Goal: Task Accomplishment & Management: Manage account settings

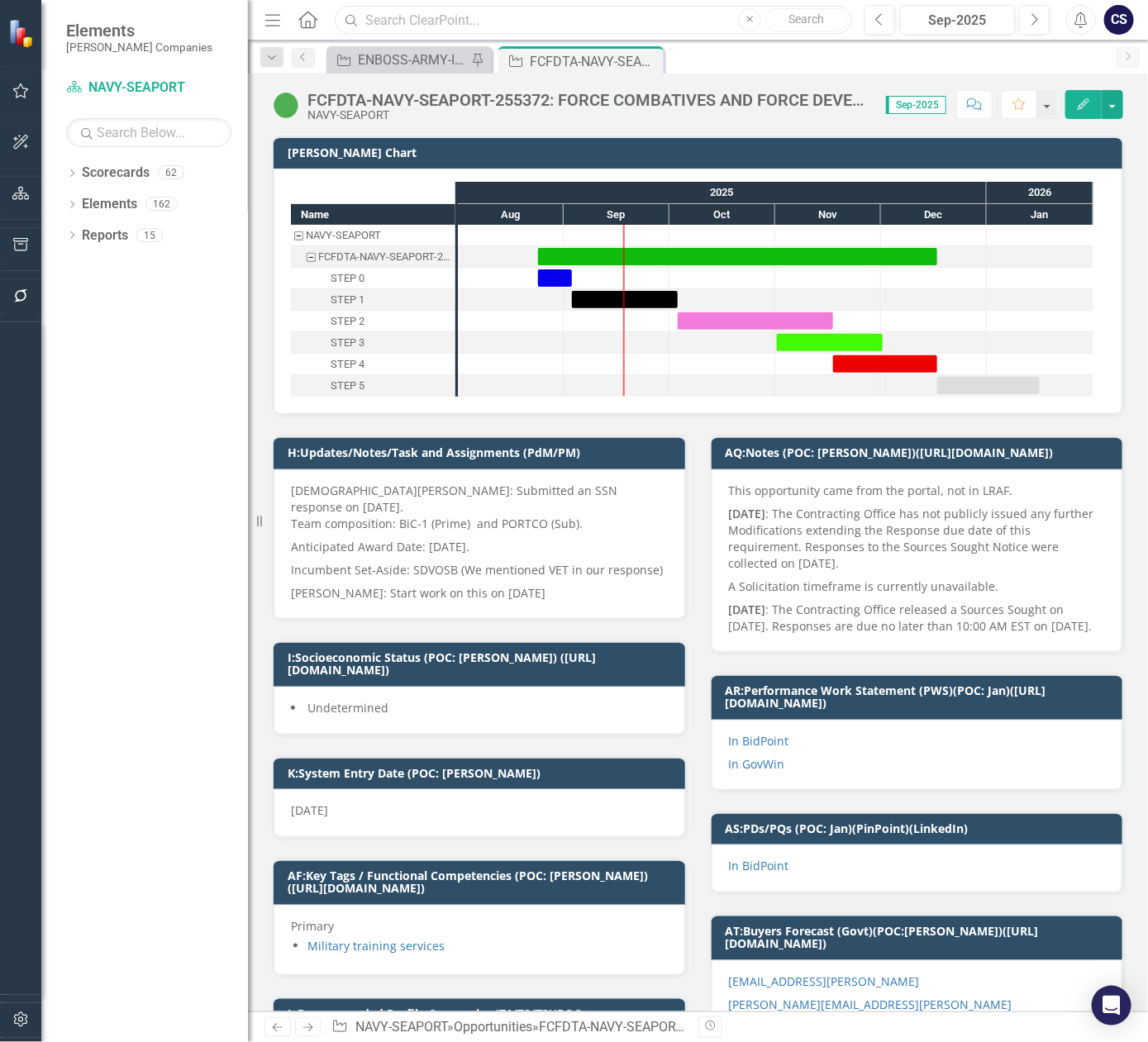
click at [389, 22] on input "text" at bounding box center [594, 20] width 518 height 29
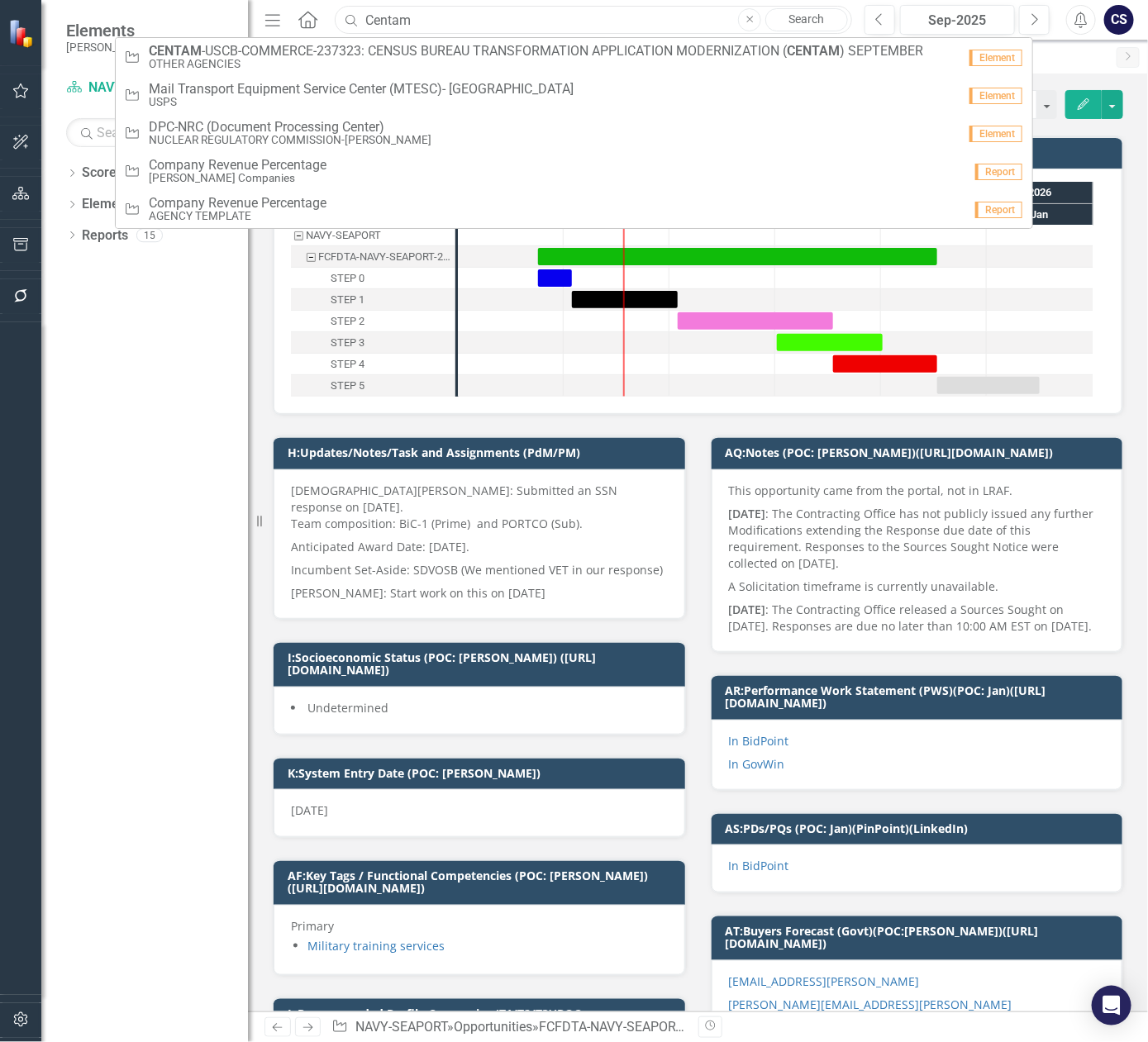
type input "CENTAM"
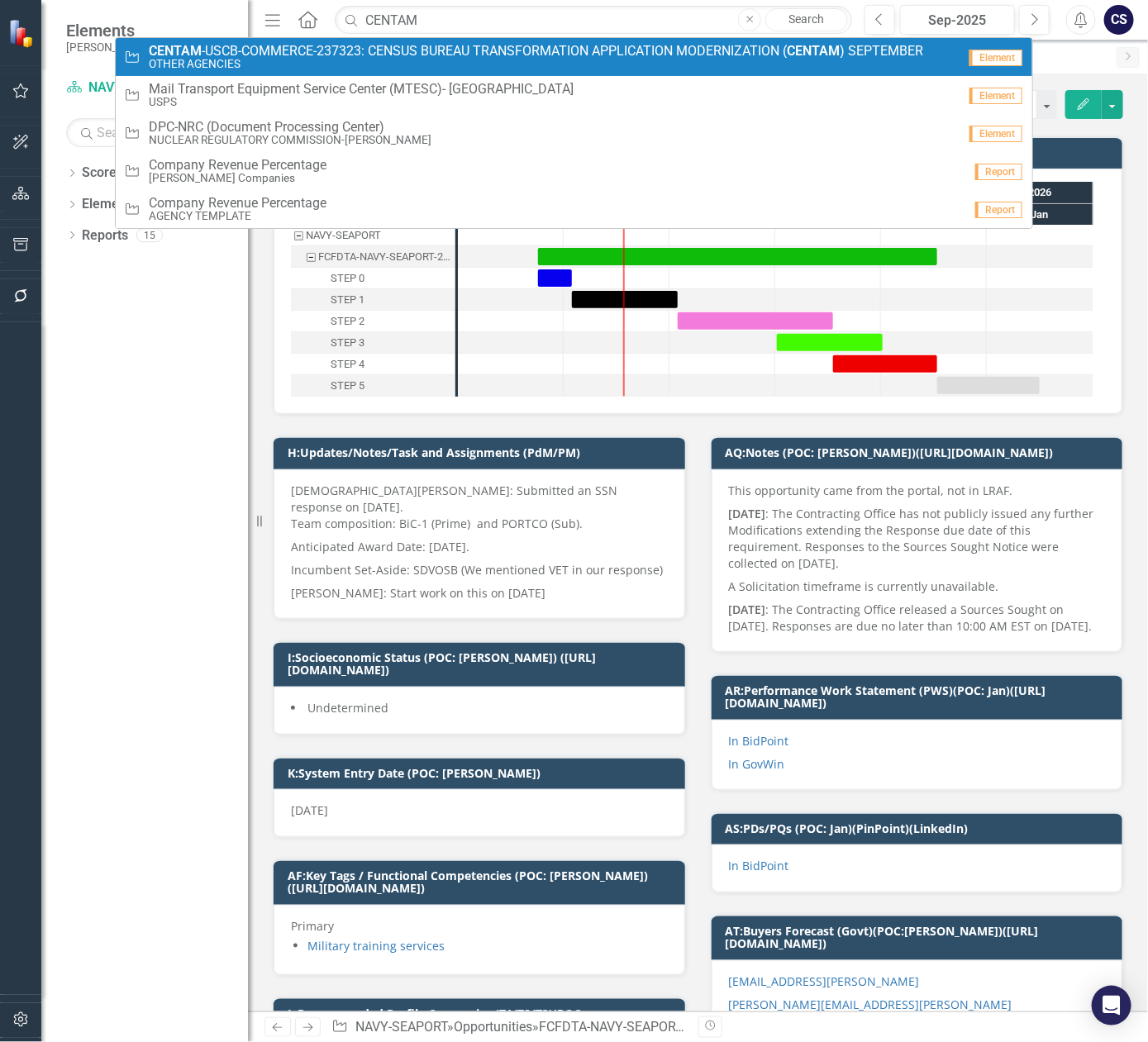
click at [378, 58] on small "OTHER AGENCIES" at bounding box center [536, 64] width 775 height 12
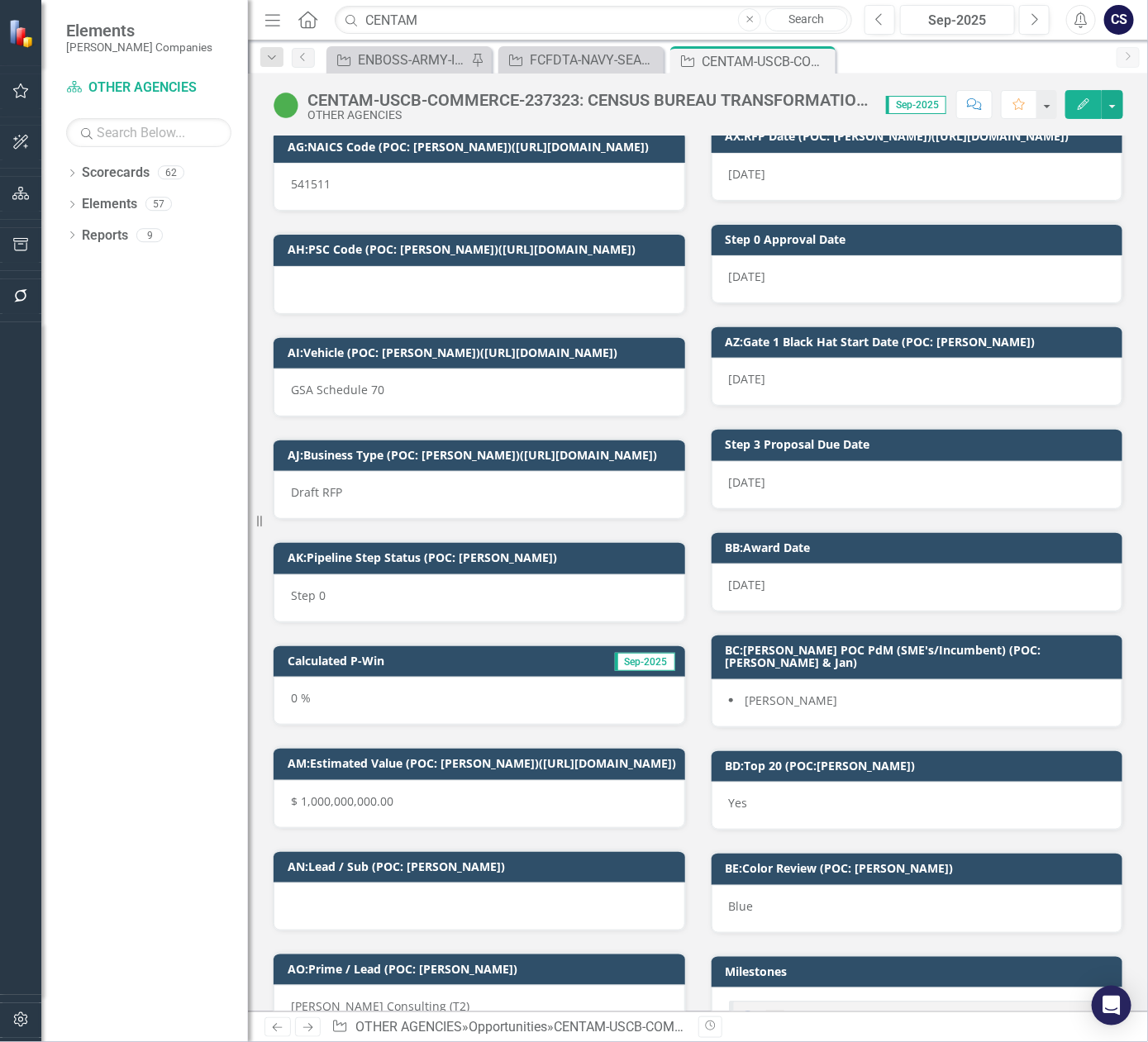
scroll to position [5704, 0]
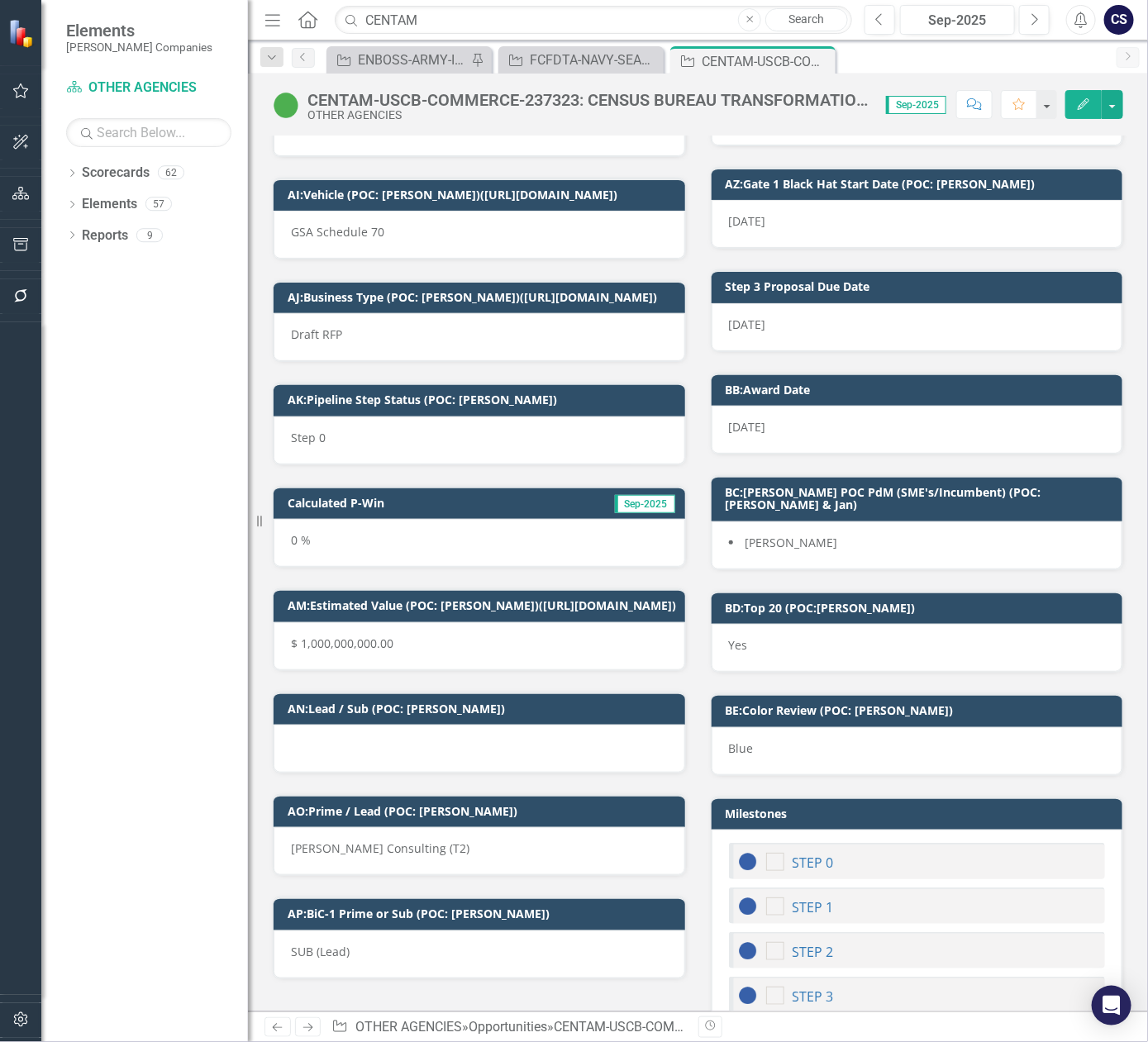
click at [380, 967] on div "SUB (Lead)" at bounding box center [480, 955] width 412 height 48
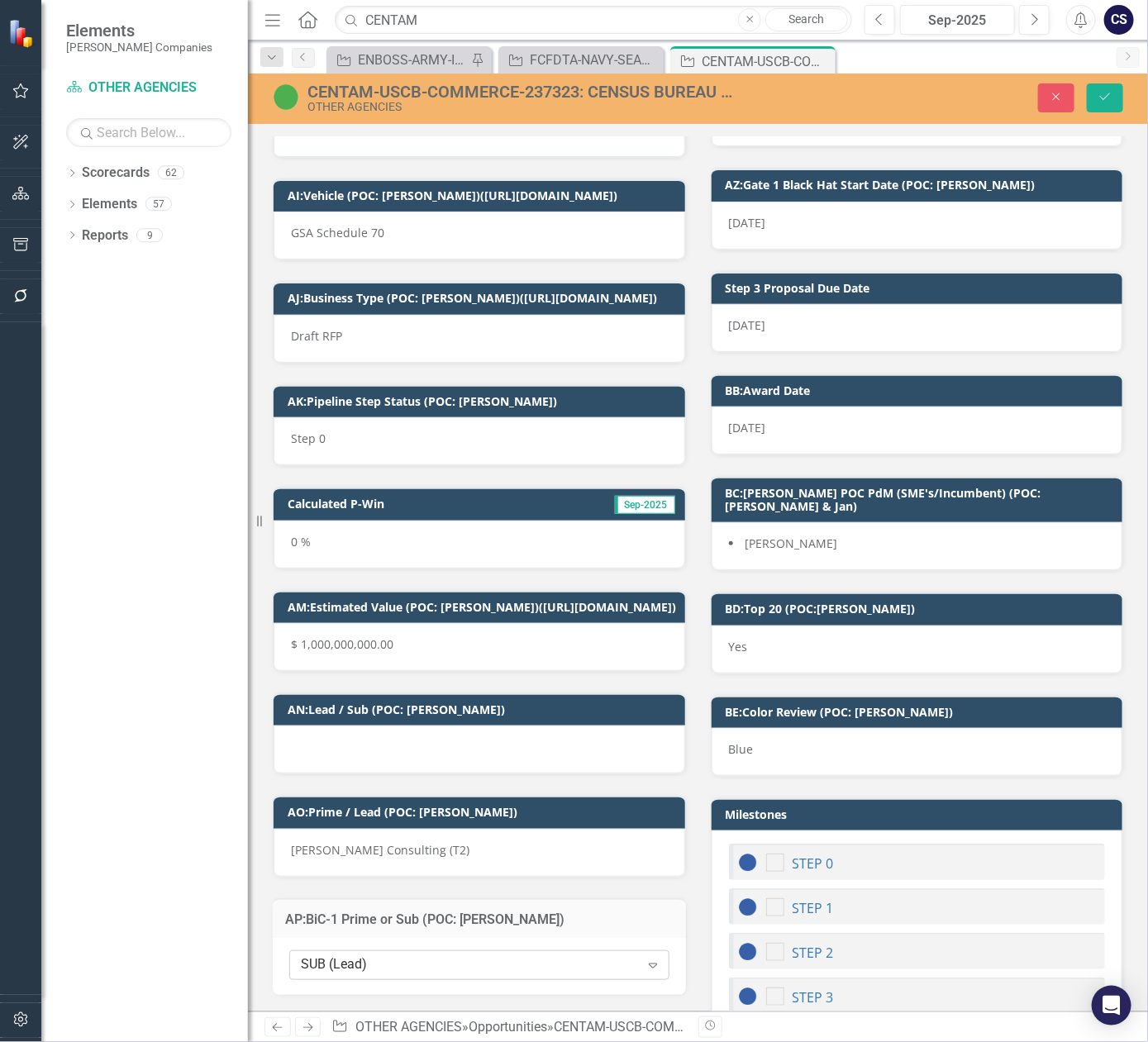
click at [646, 972] on icon "Expand" at bounding box center [653, 965] width 17 height 13
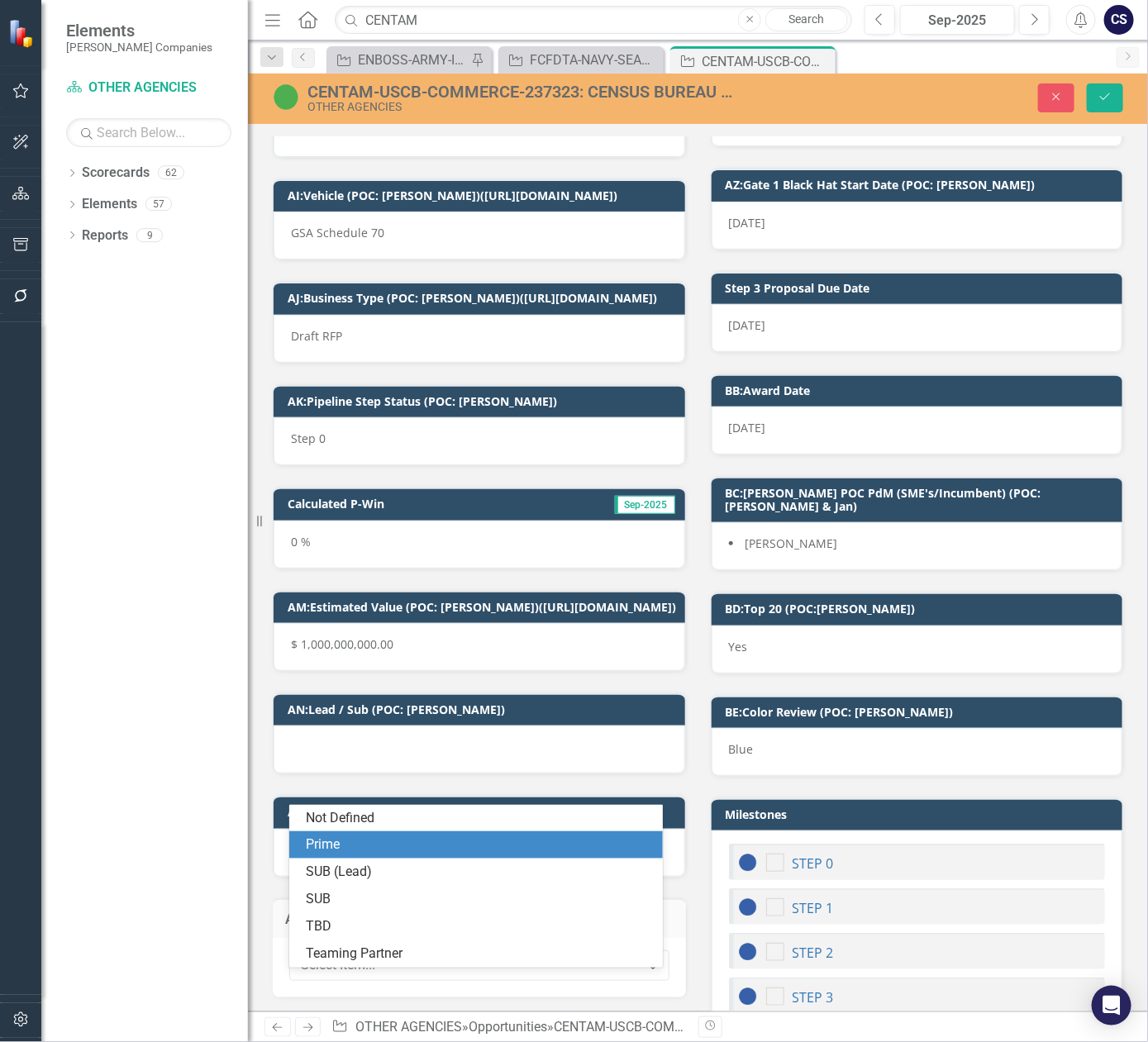
click at [489, 843] on div "Prime" at bounding box center [479, 845] width 347 height 19
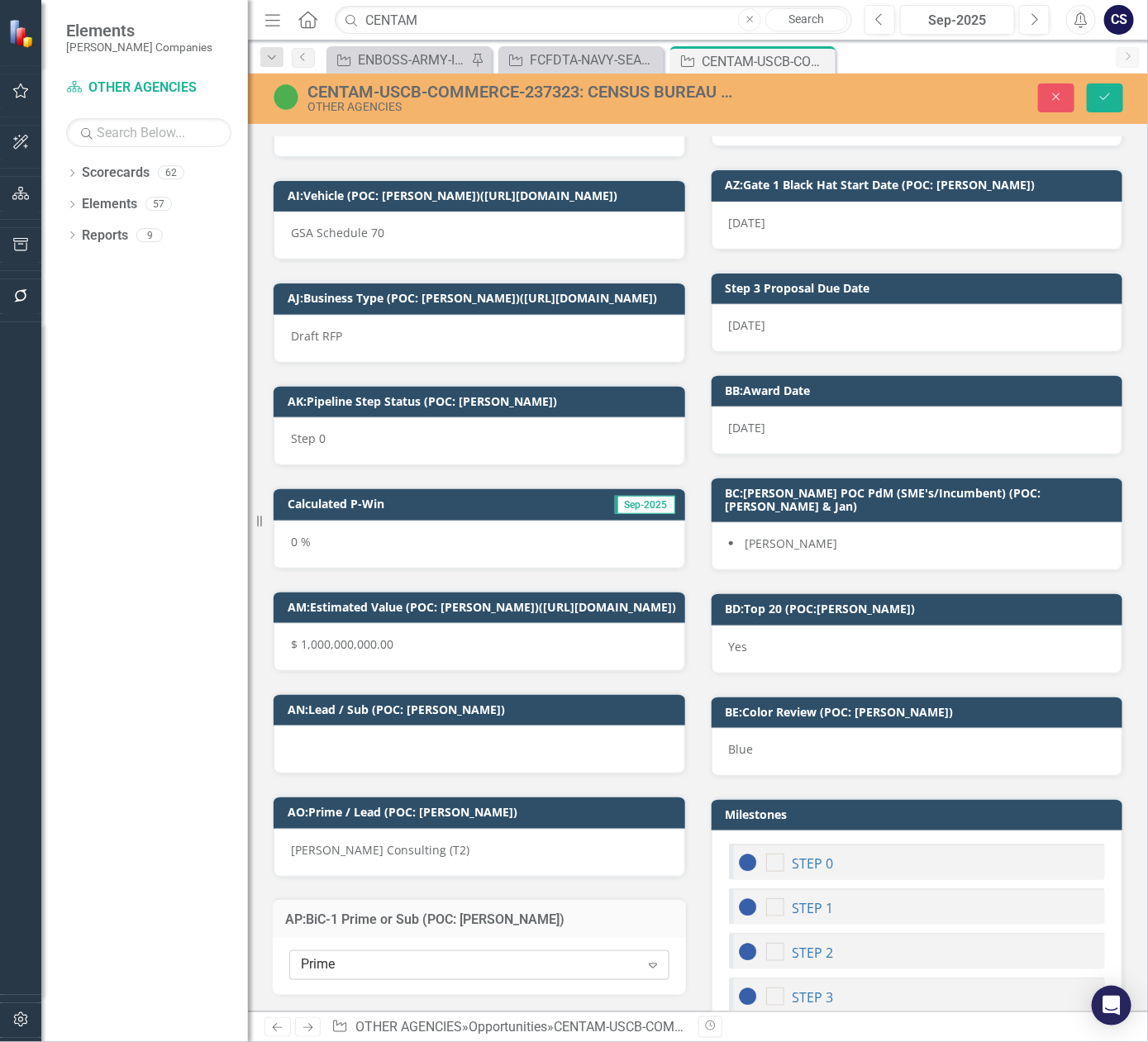
click at [645, 972] on icon "Expand" at bounding box center [653, 965] width 17 height 13
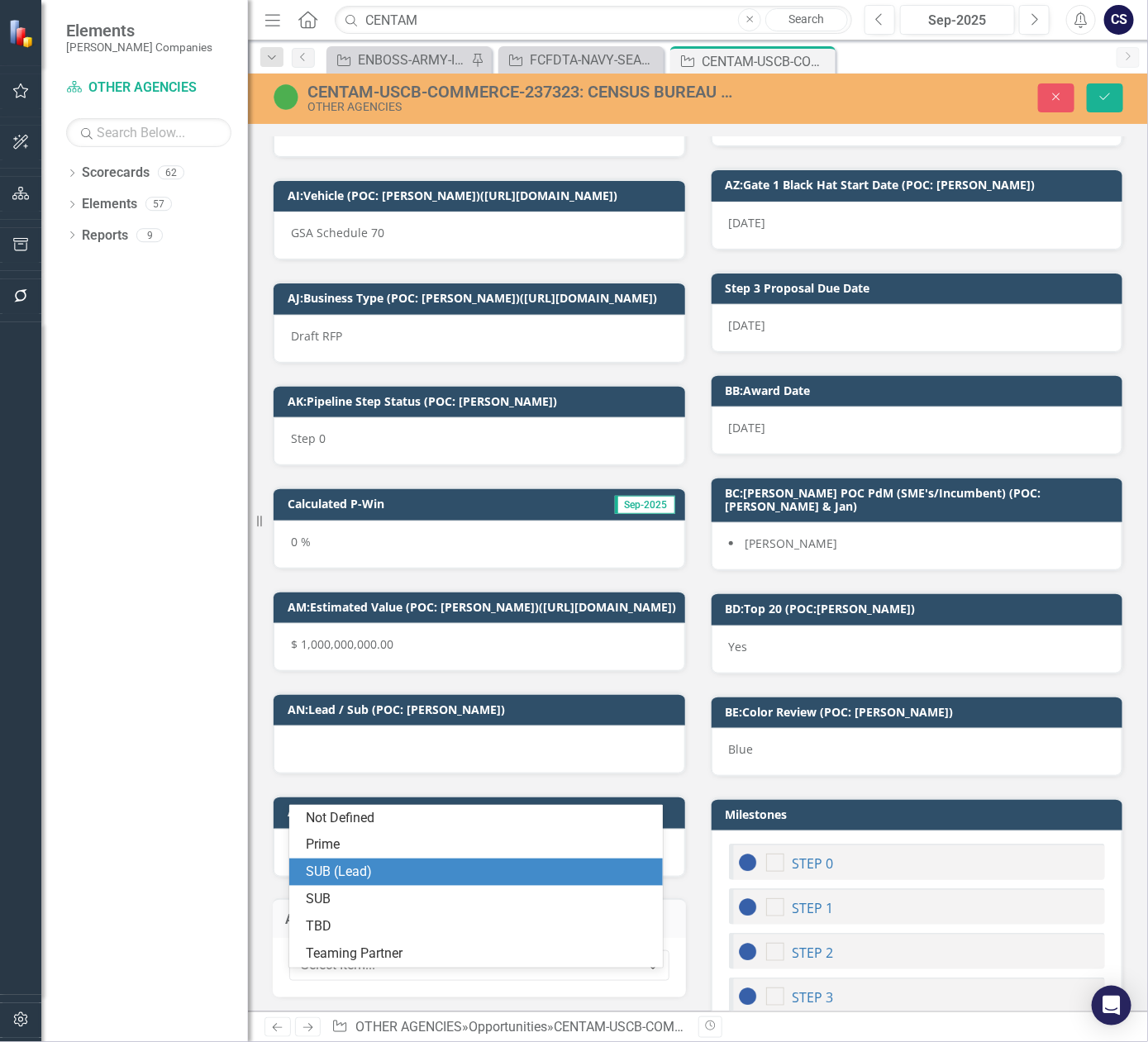
click at [514, 881] on div "SUB (Lead)" at bounding box center [479, 872] width 347 height 19
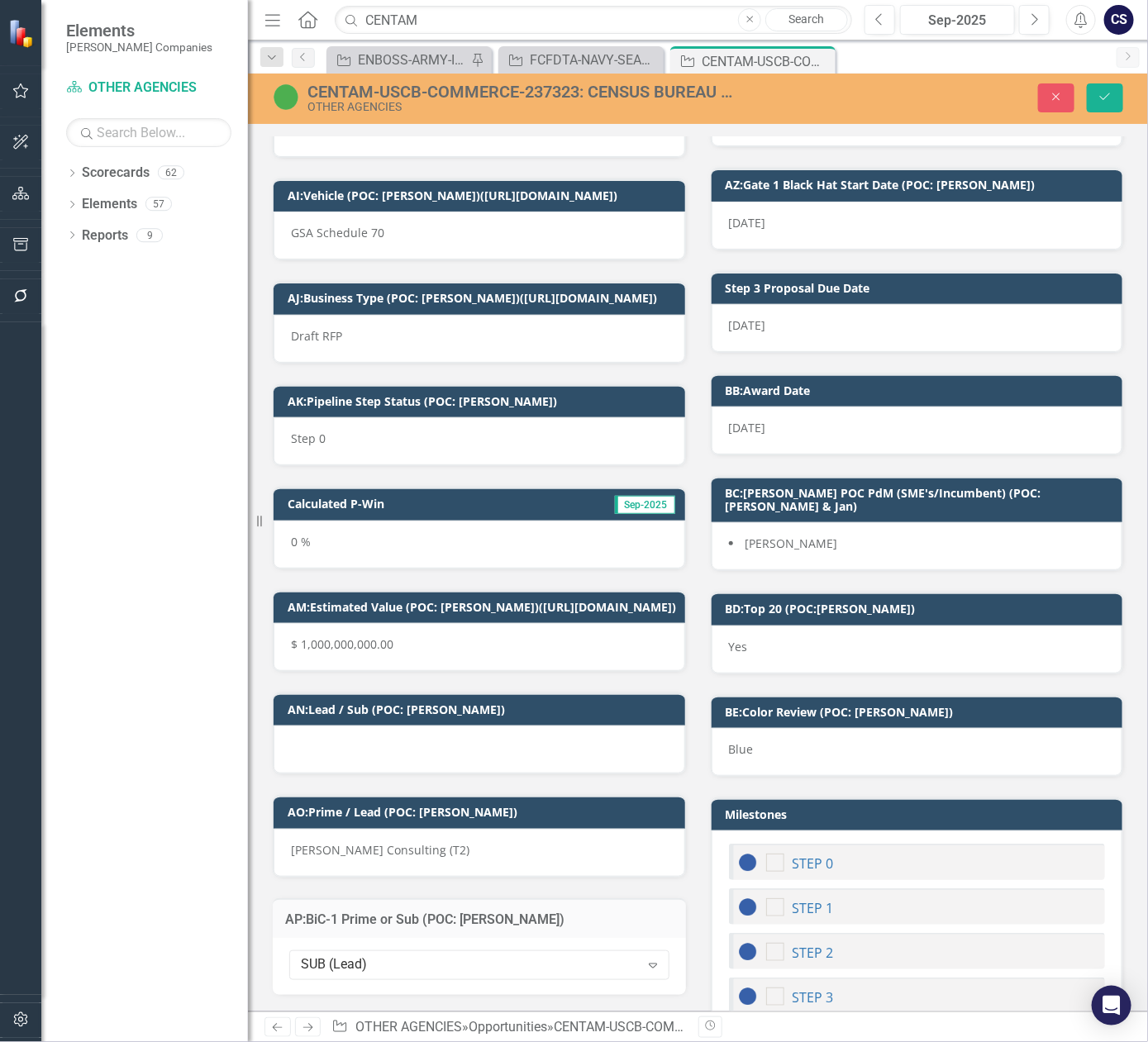
click at [409, 764] on div at bounding box center [480, 750] width 412 height 48
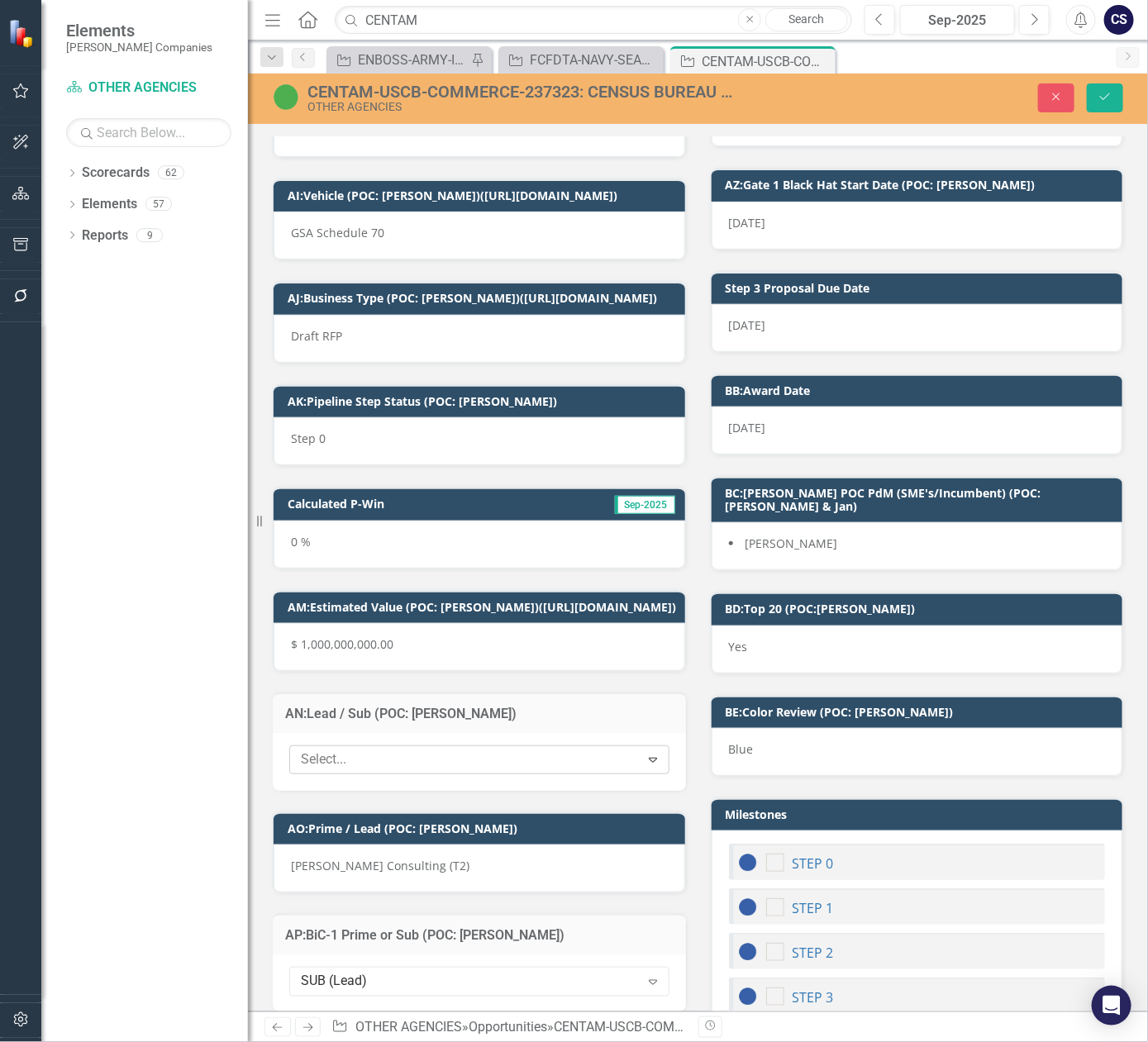
click at [646, 766] on icon "Expand" at bounding box center [653, 759] width 17 height 13
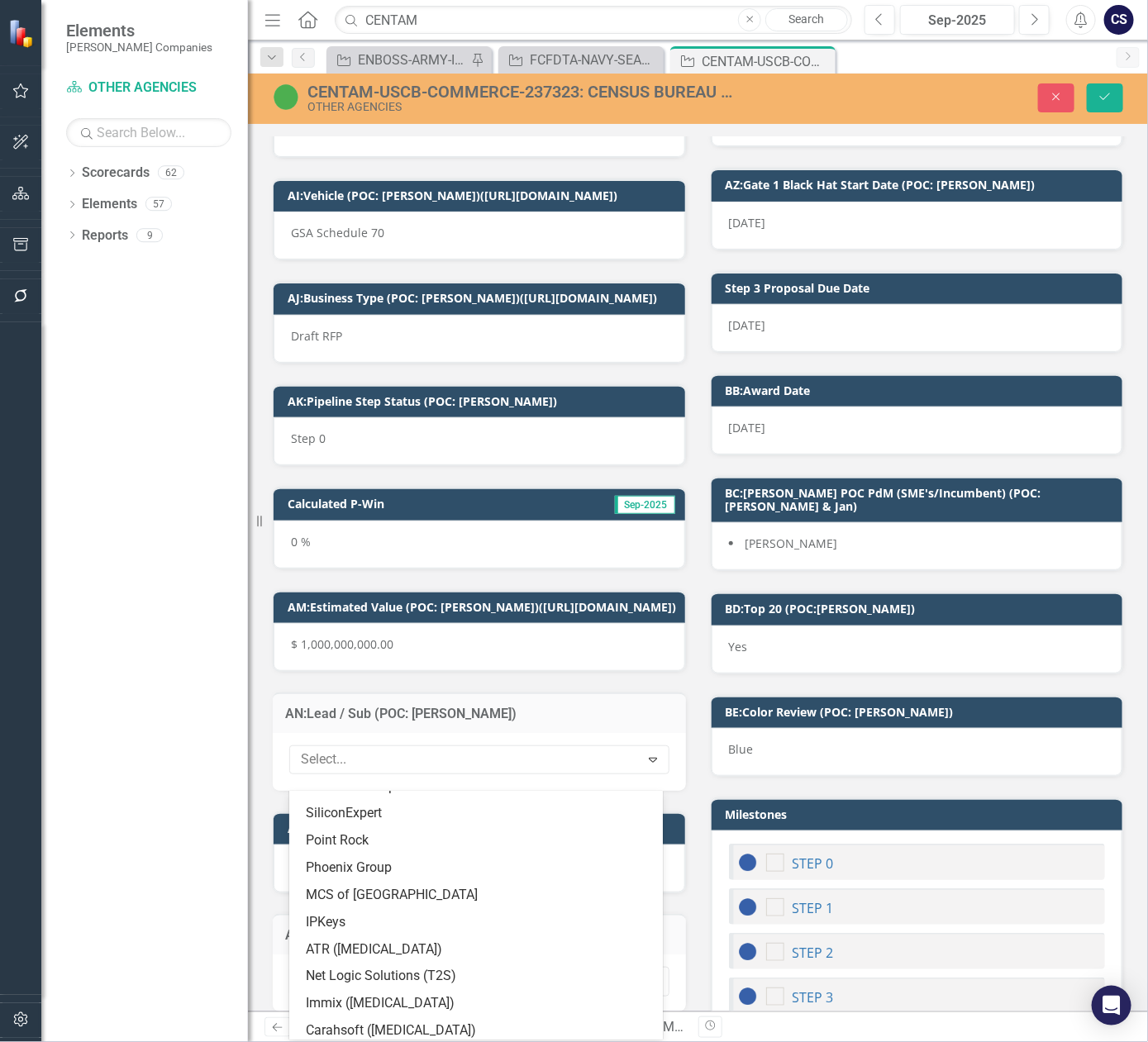
scroll to position [0, 0]
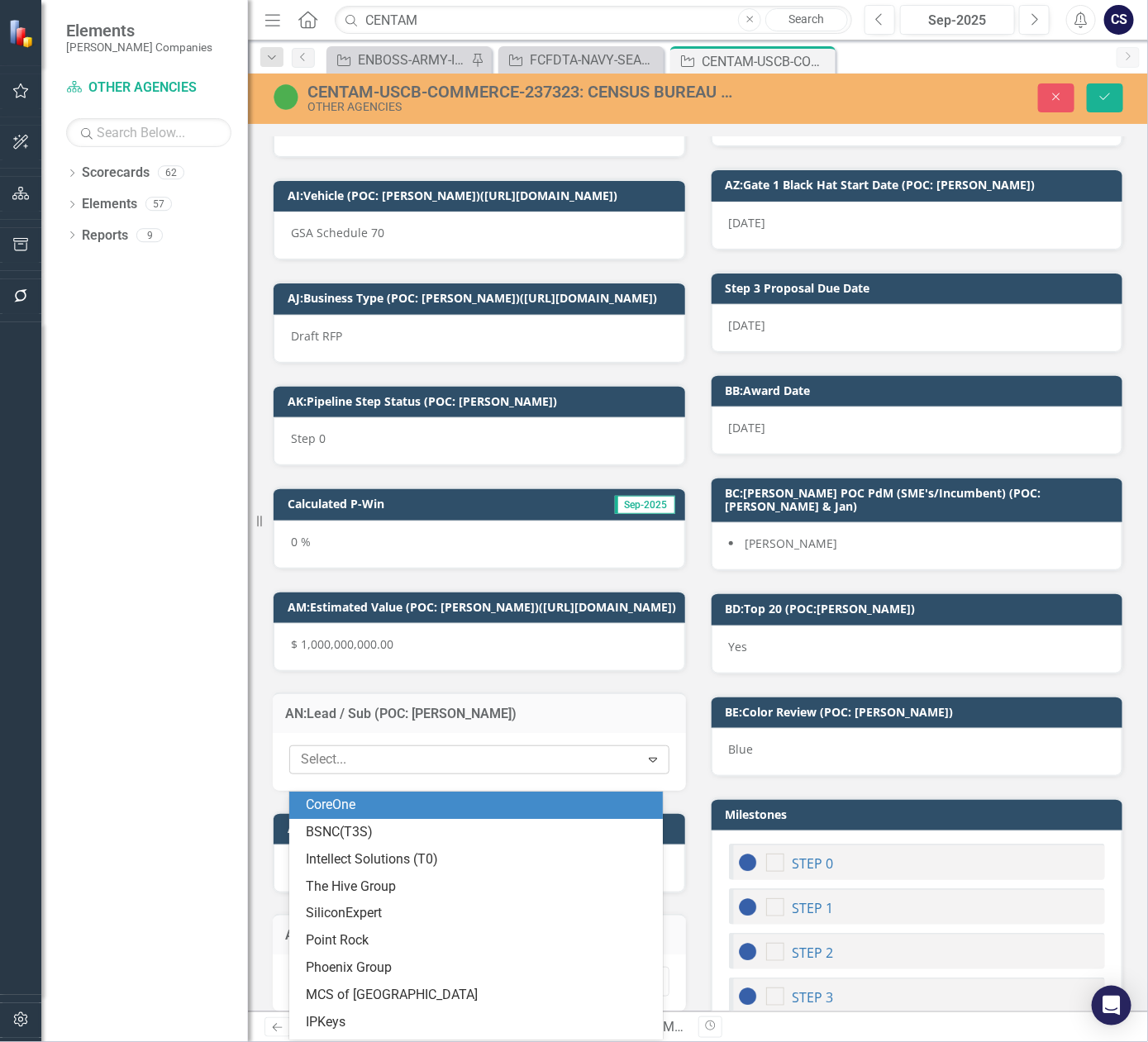
click at [495, 771] on div at bounding box center [467, 760] width 346 height 22
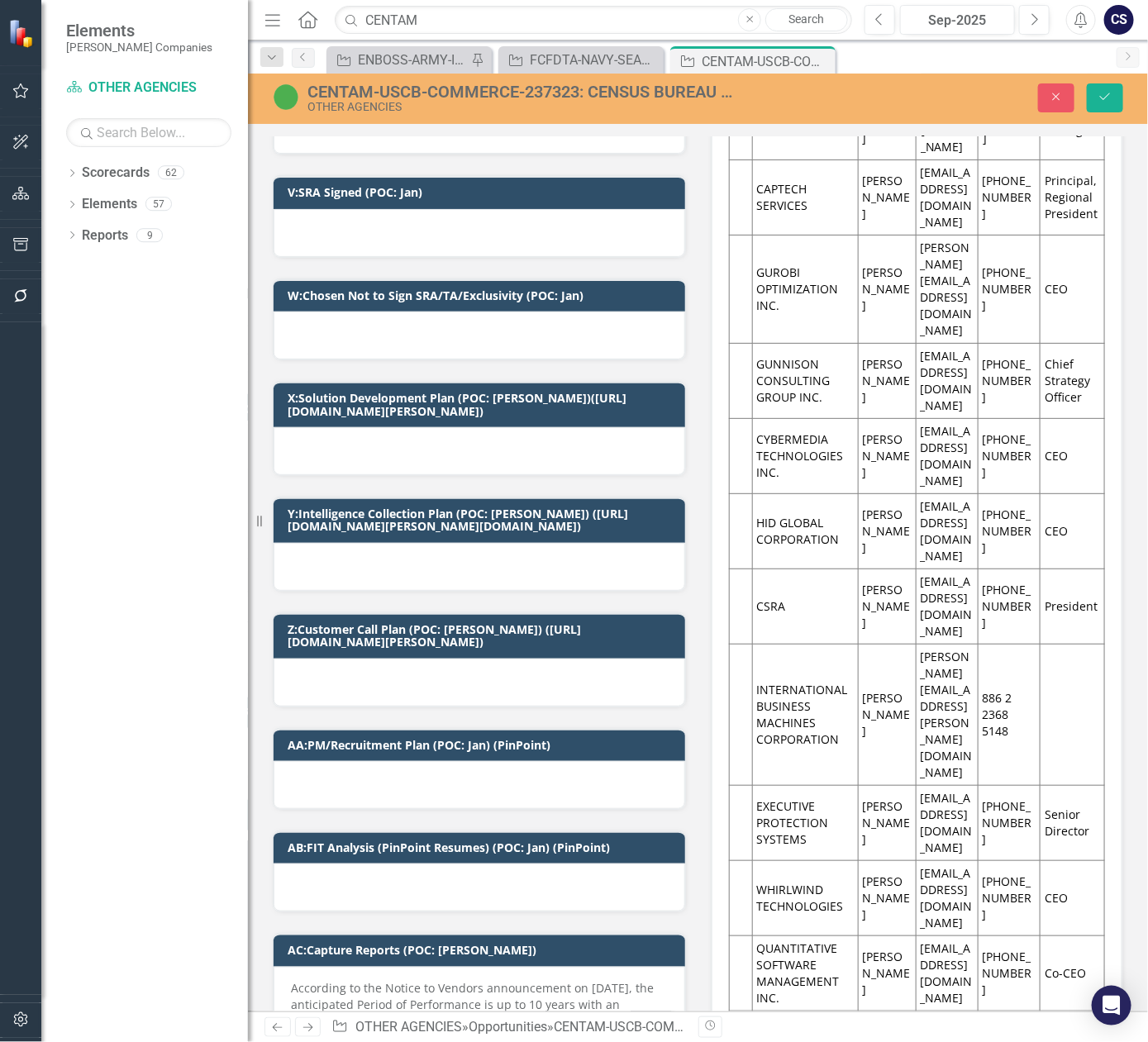
scroll to position [3230, 0]
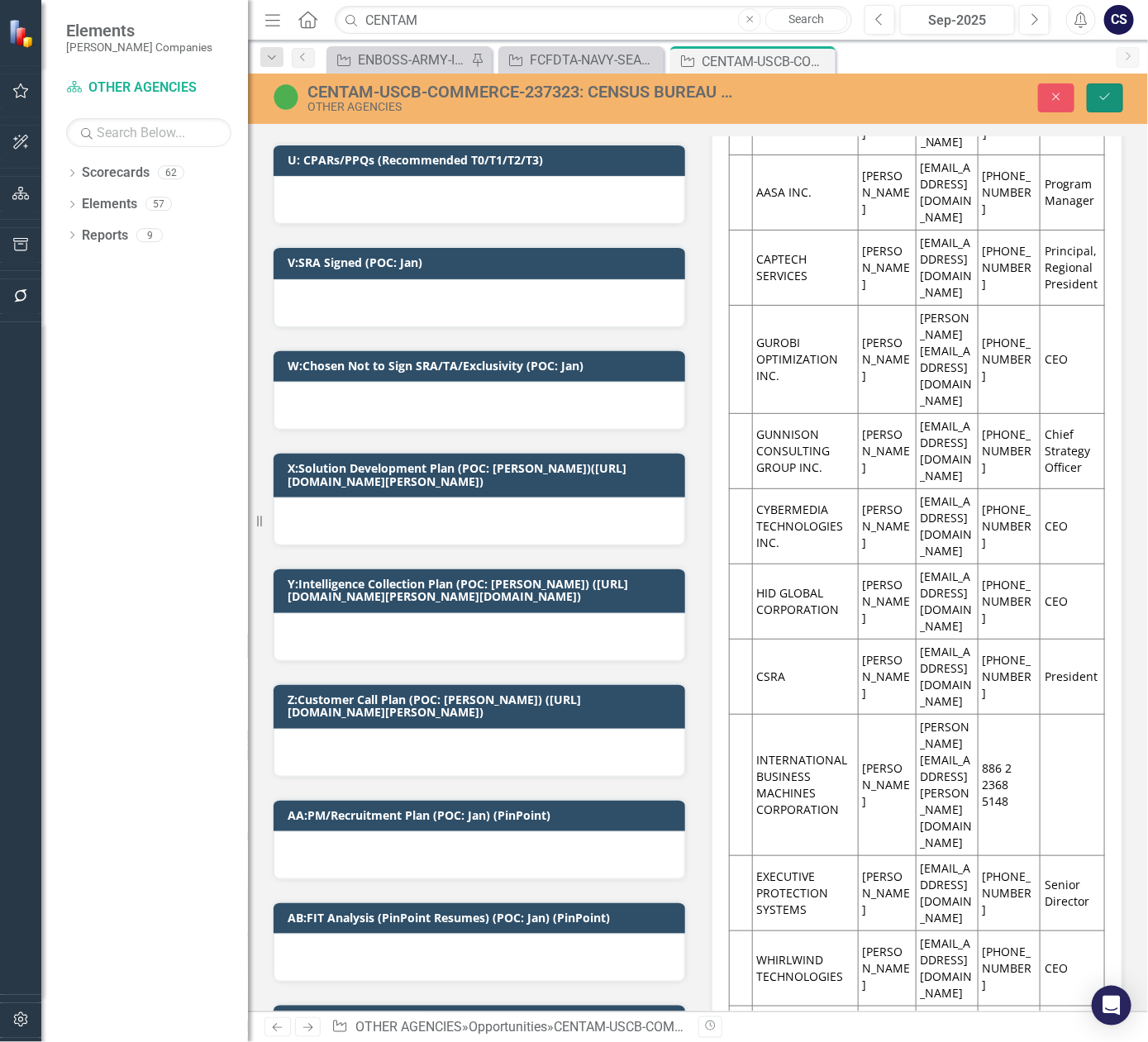
click at [1097, 97] on button "Save" at bounding box center [1105, 97] width 36 height 29
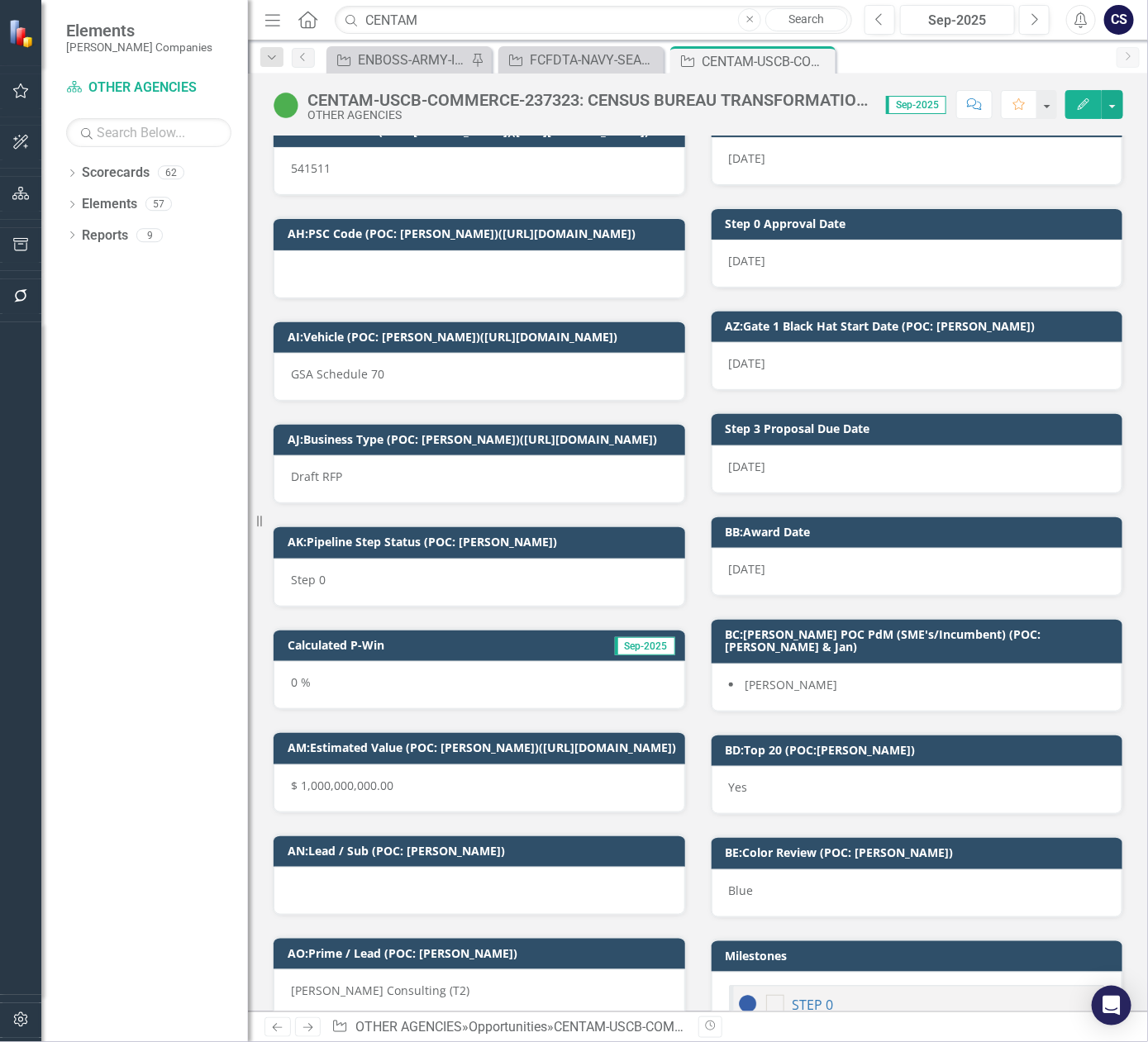
scroll to position [5704, 0]
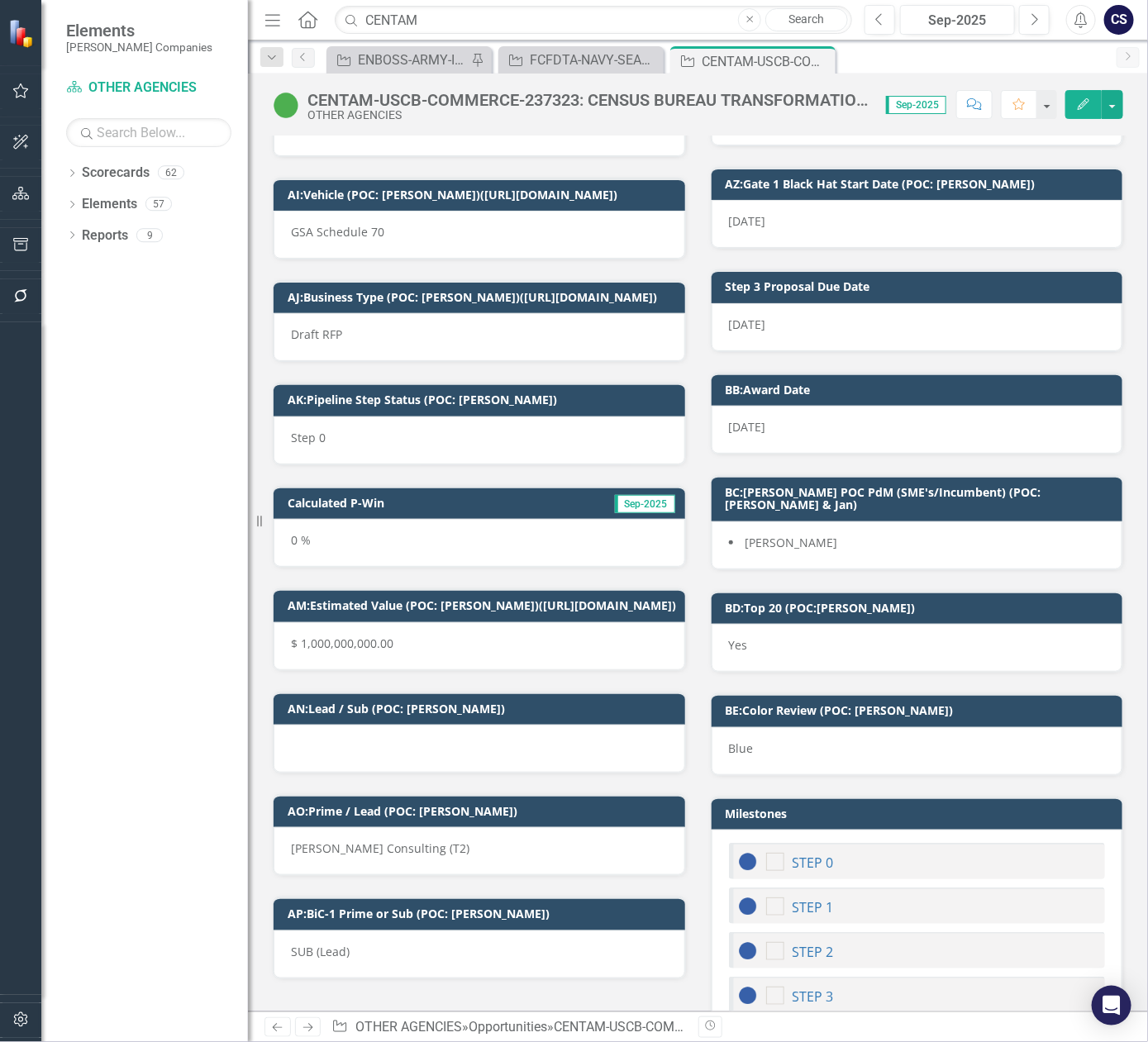
click at [413, 759] on div at bounding box center [480, 749] width 412 height 48
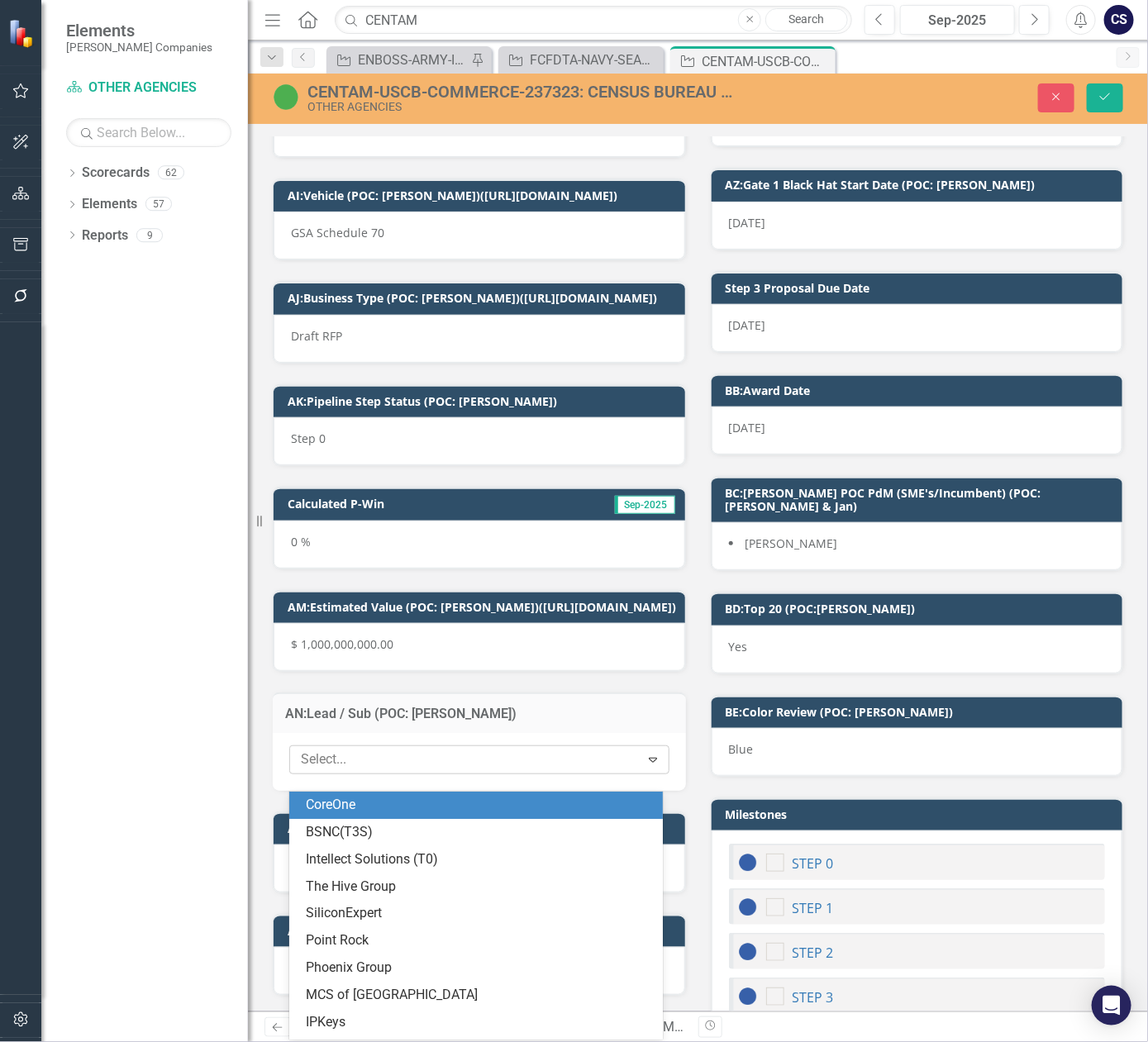
click at [645, 766] on icon "Expand" at bounding box center [653, 759] width 17 height 13
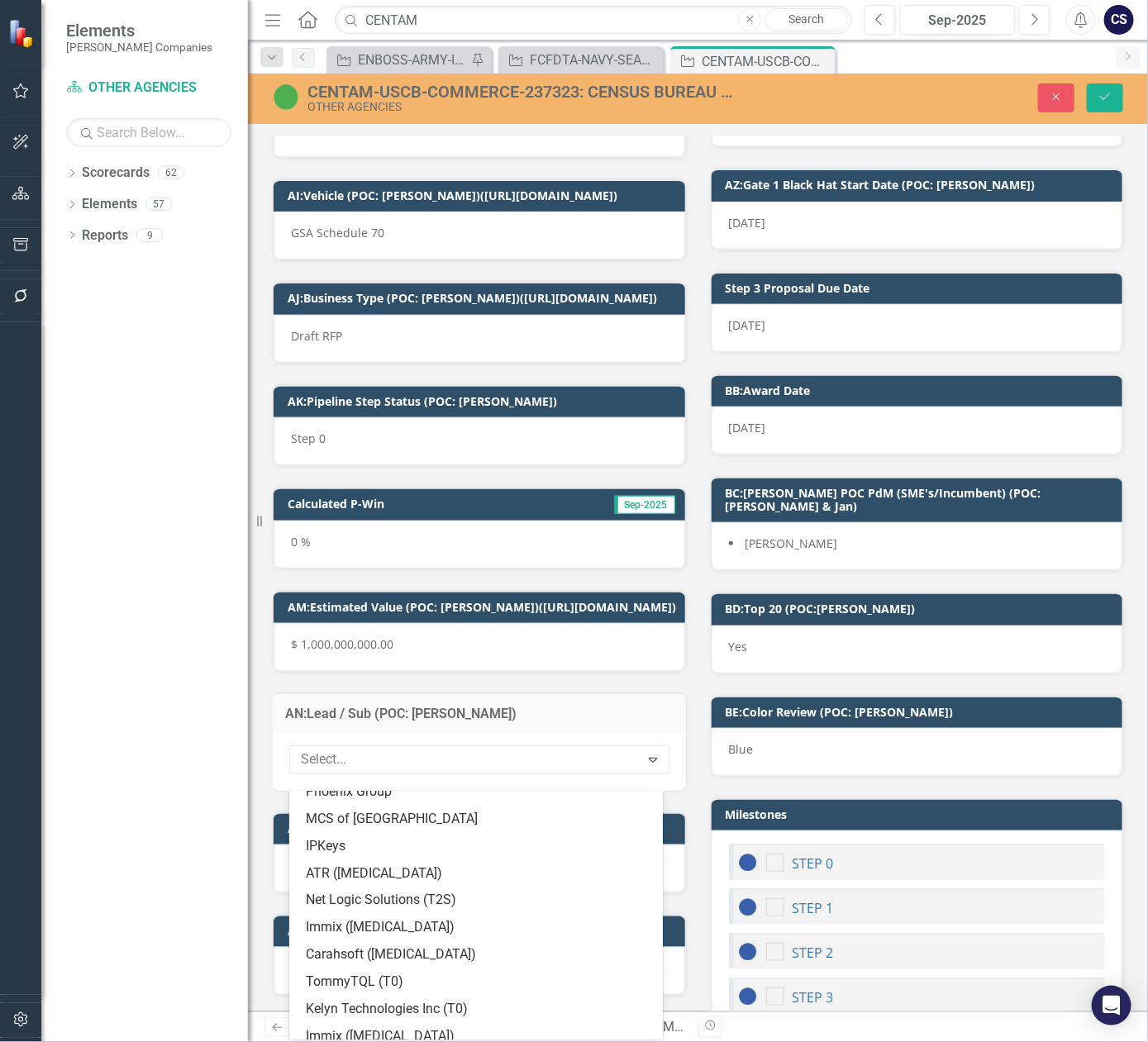
scroll to position [0, 0]
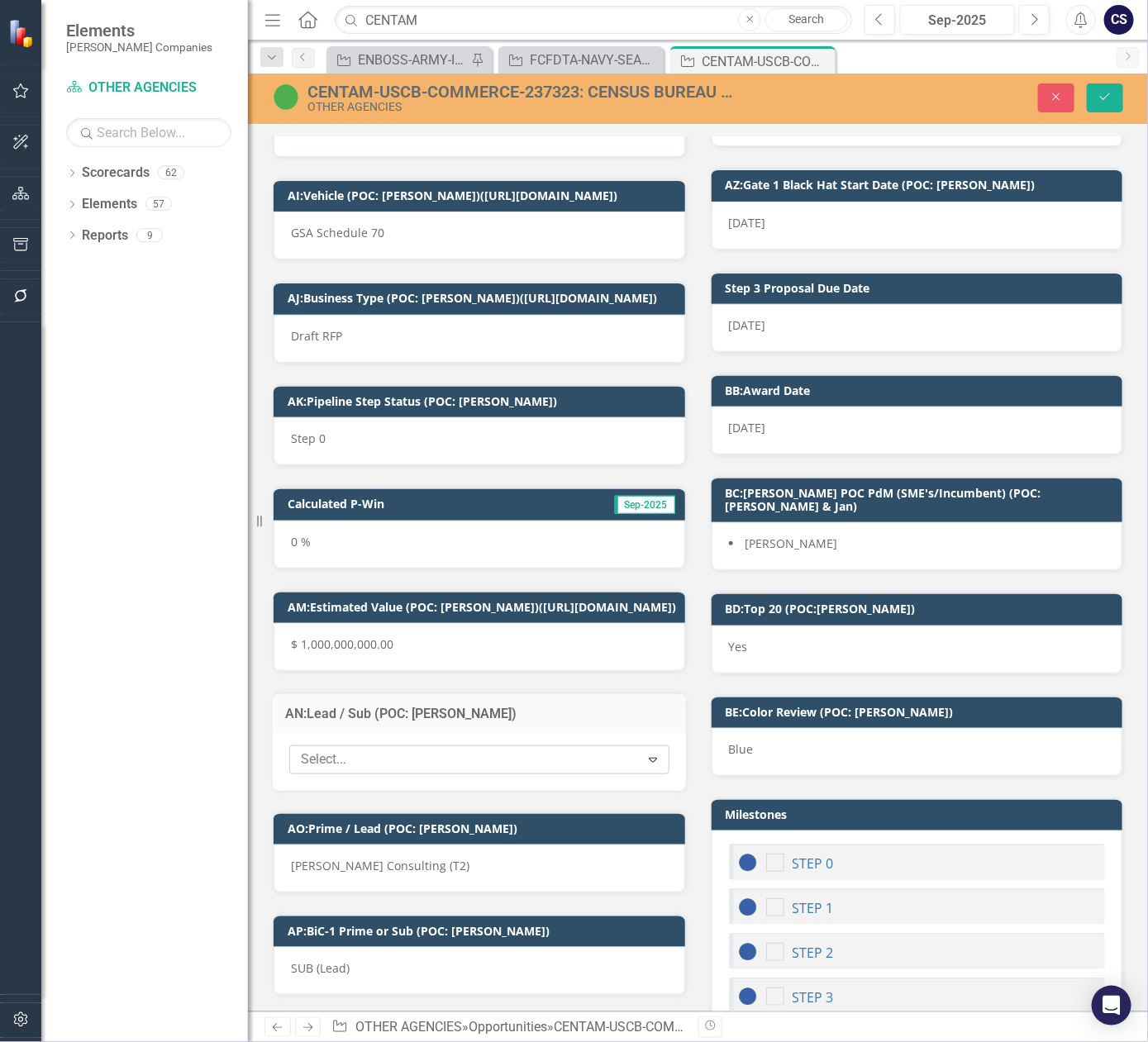
click at [408, 771] on div at bounding box center [467, 760] width 346 height 22
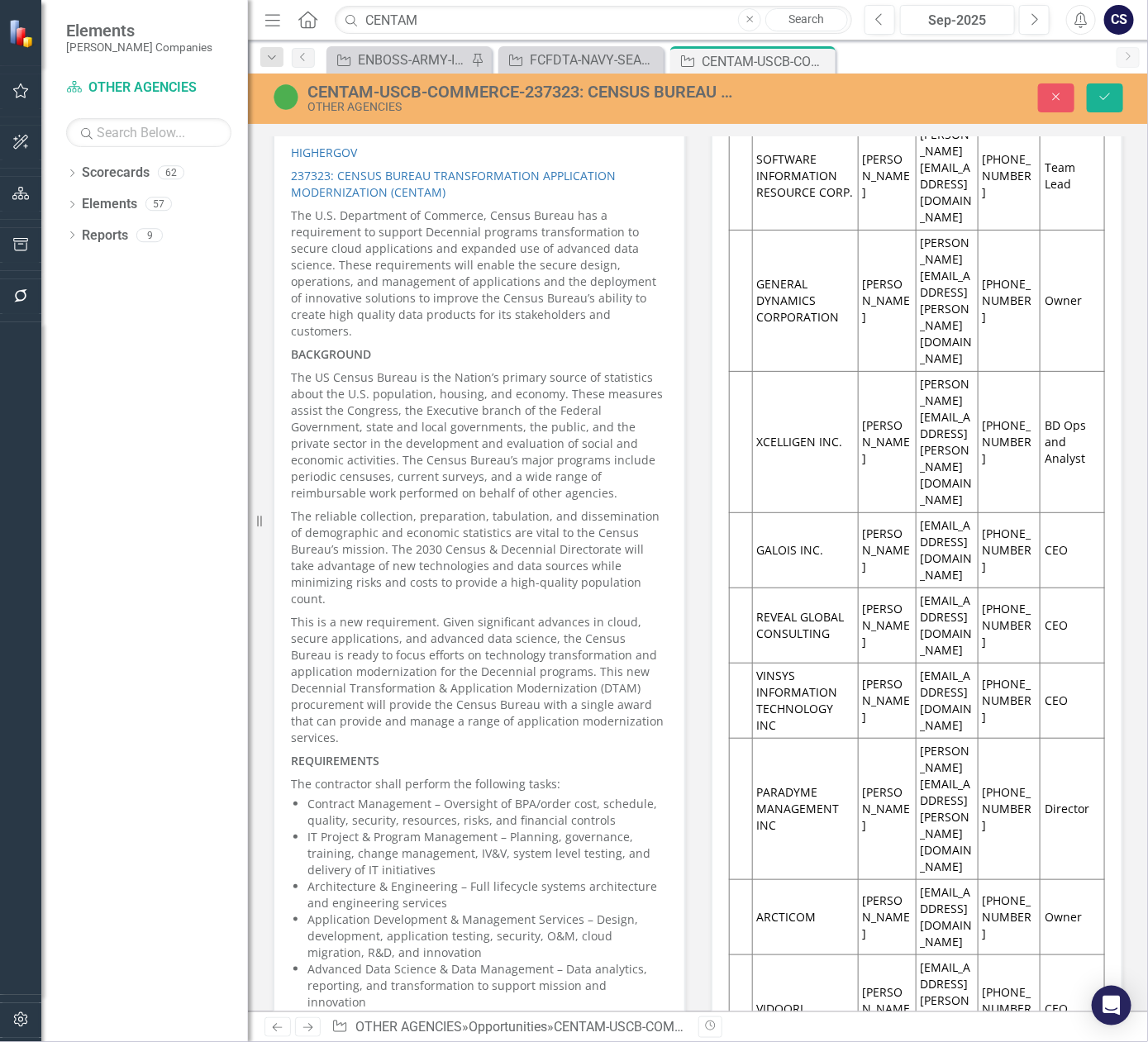
scroll to position [4340, 0]
